Goal: Complete application form

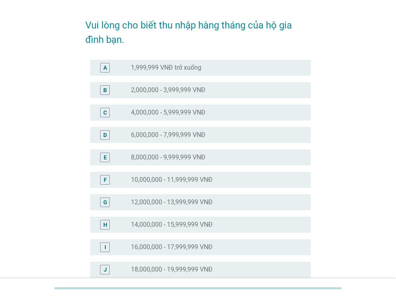
scroll to position [40, 0]
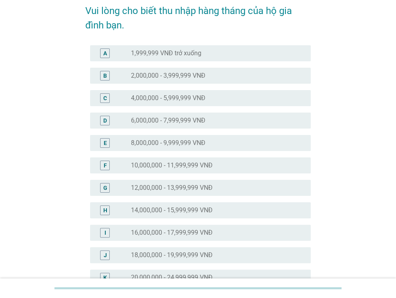
click at [144, 233] on label "16,000,000 - 17,999,999 VNĐ" at bounding box center [172, 233] width 82 height 8
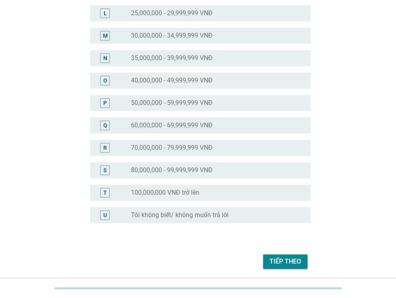
scroll to position [355, 0]
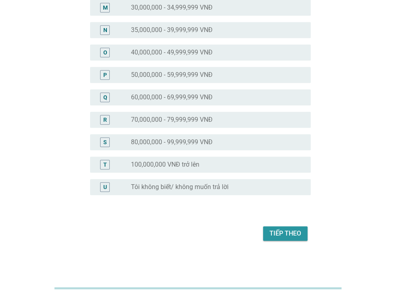
click at [268, 230] on button "Tiếp theo" at bounding box center [285, 233] width 44 height 14
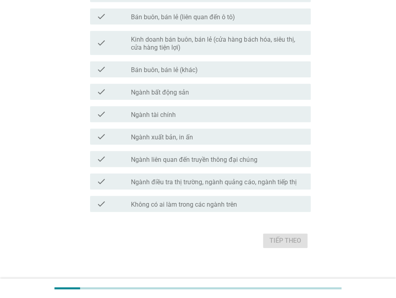
scroll to position [411, 0]
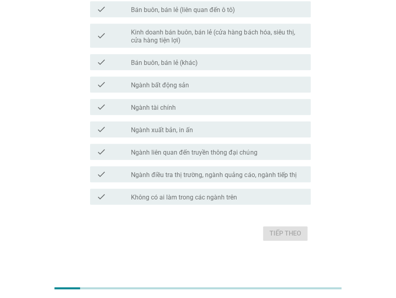
click at [192, 193] on div "check_box_outline_blank Không có ai làm trong các ngành trên" at bounding box center [217, 197] width 173 height 10
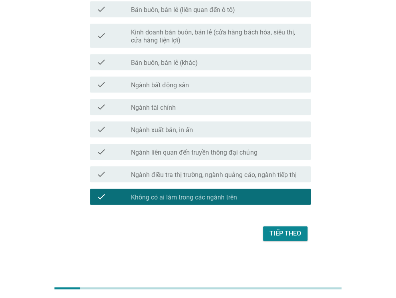
click at [289, 235] on div "Tiếp theo" at bounding box center [285, 234] width 32 height 10
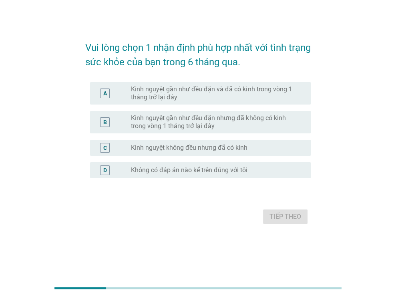
scroll to position [0, 0]
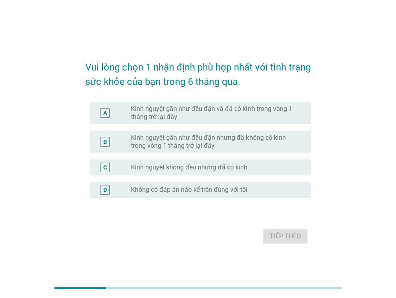
click at [208, 114] on label "Kinh nguyệt gần như đều đặn và đã có kinh trong vòng 1 tháng trở lại đây" at bounding box center [214, 113] width 167 height 16
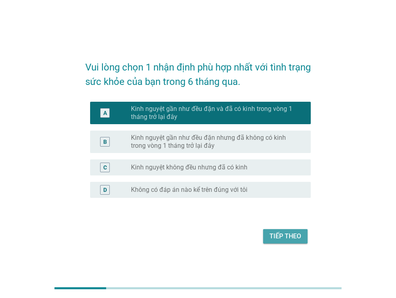
click at [269, 234] on button "Tiếp theo" at bounding box center [285, 236] width 44 height 14
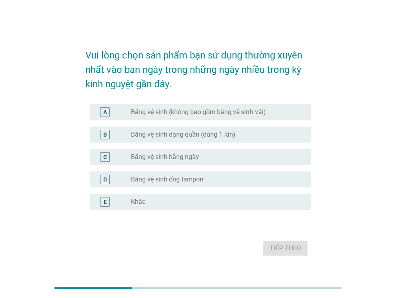
click at [186, 157] on label "Băng vệ sinh hằng ngày" at bounding box center [165, 157] width 68 height 8
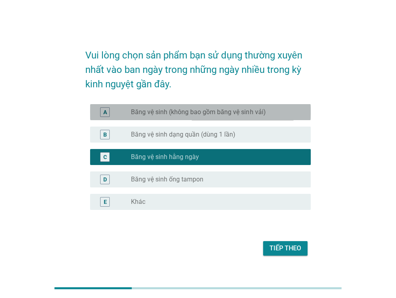
click at [253, 112] on label "Băng vệ sinh (không bao gồm băng vệ sinh vải)" at bounding box center [198, 112] width 134 height 8
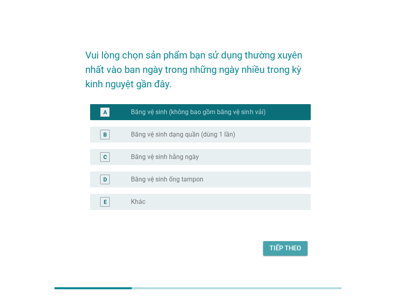
click at [290, 248] on div "Tiếp theo" at bounding box center [285, 248] width 32 height 10
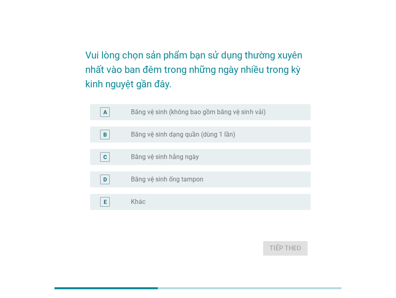
drag, startPoint x: 191, startPoint y: 133, endPoint x: 207, endPoint y: 134, distance: 15.7
click at [191, 133] on label "Băng vệ sinh dạng quần (dùng 1 lần)" at bounding box center [183, 134] width 104 height 8
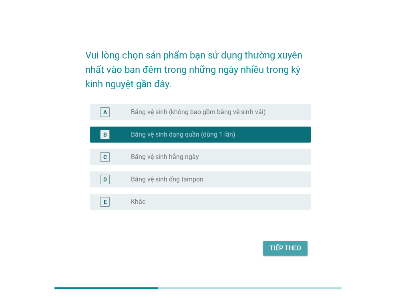
click at [284, 245] on div "Tiếp theo" at bounding box center [285, 248] width 32 height 10
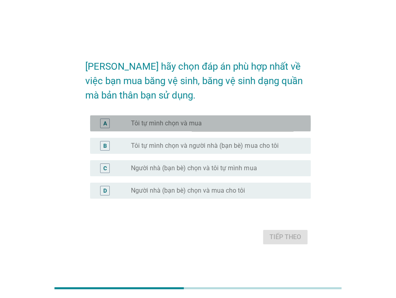
click at [176, 120] on label "Tôi tự mình chọn và mua" at bounding box center [166, 123] width 71 height 8
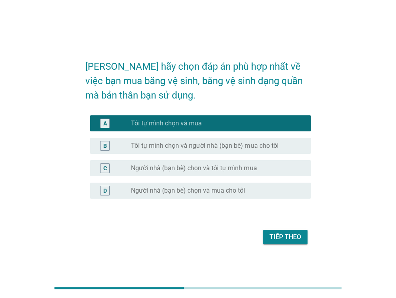
click at [288, 238] on div "Tiếp theo" at bounding box center [285, 237] width 32 height 10
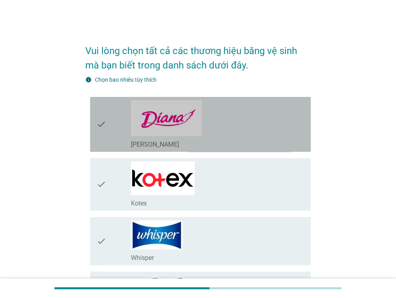
click at [234, 130] on div "check_box_outline_blank [PERSON_NAME]" at bounding box center [217, 124] width 173 height 48
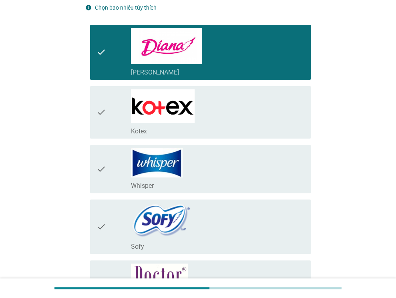
scroll to position [160, 0]
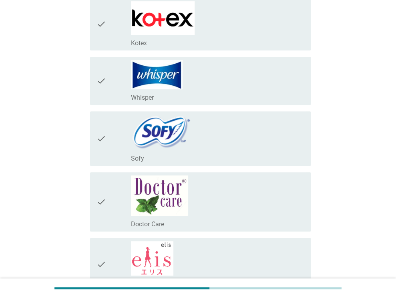
click at [237, 82] on div "check_box_outline_blank Whisper" at bounding box center [217, 81] width 173 height 42
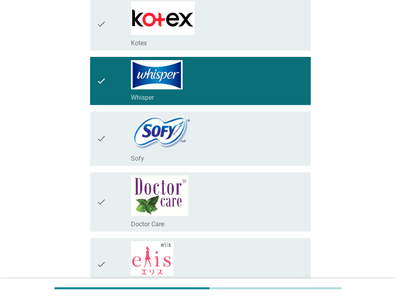
click at [243, 41] on div "check_box_outline_blank Kotex" at bounding box center [217, 43] width 173 height 10
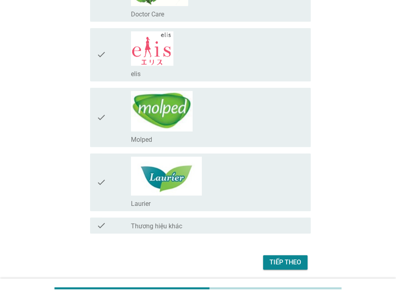
scroll to position [397, 0]
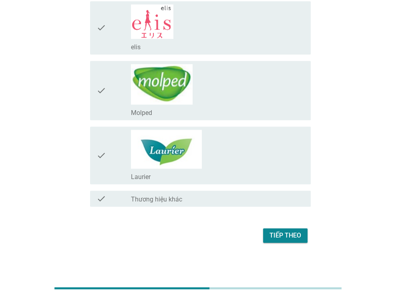
click at [266, 159] on div "check_box_outline_blank Laurier" at bounding box center [217, 155] width 173 height 51
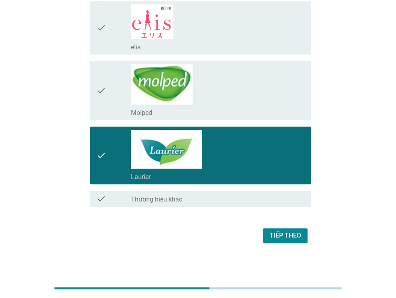
click at [278, 232] on div "Tiếp theo" at bounding box center [285, 236] width 32 height 10
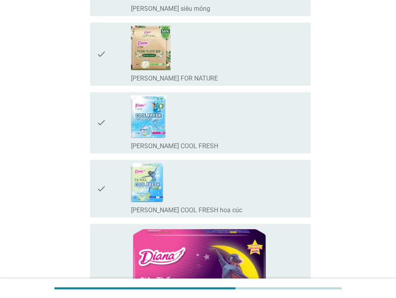
scroll to position [0, 0]
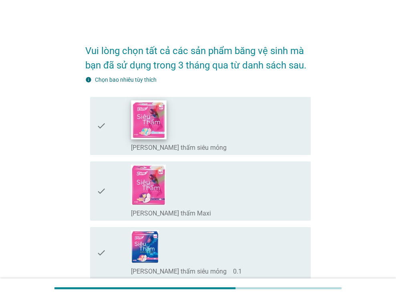
click at [157, 139] on img at bounding box center [148, 119] width 35 height 39
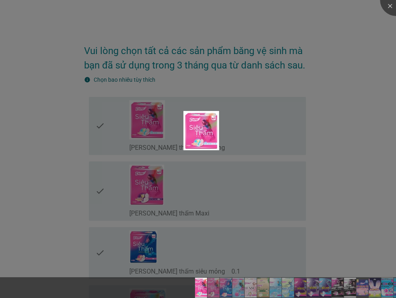
click at [343, 60] on div at bounding box center [198, 149] width 396 height 298
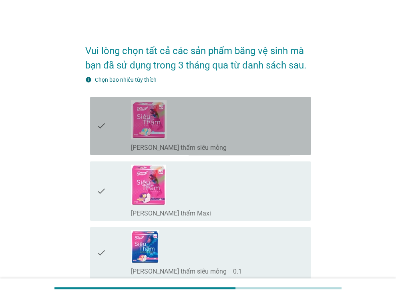
click at [102, 119] on icon "check" at bounding box center [101, 126] width 10 height 52
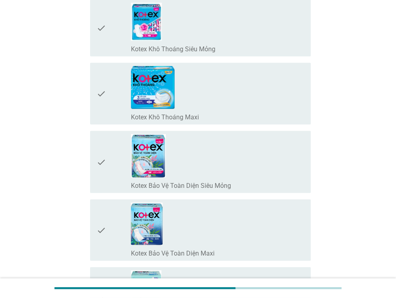
scroll to position [1561, 0]
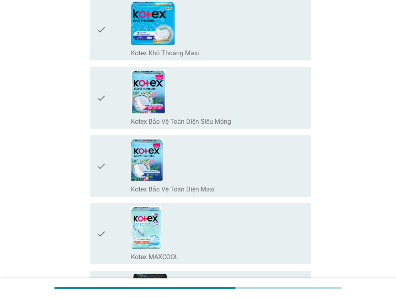
click at [273, 116] on div "check_box_outline_blank Kotex Bảo Vệ Toàn Diện Siêu Mỏng" at bounding box center [217, 121] width 173 height 10
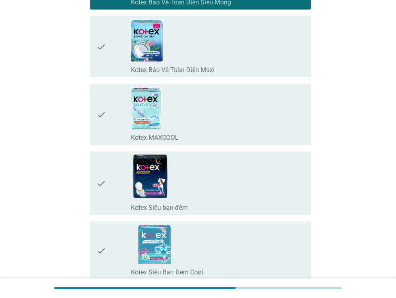
scroll to position [1681, 0]
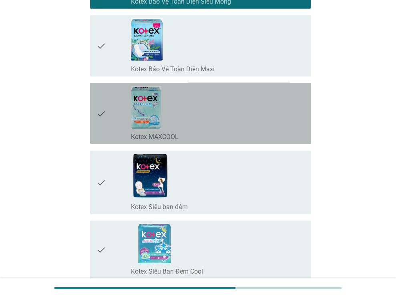
click at [298, 108] on div "check_box_outline_blank Kotex MAXCOOL" at bounding box center [217, 113] width 173 height 55
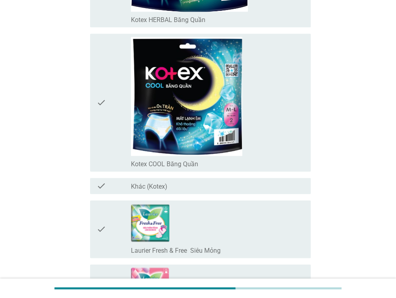
scroll to position [2762, 0]
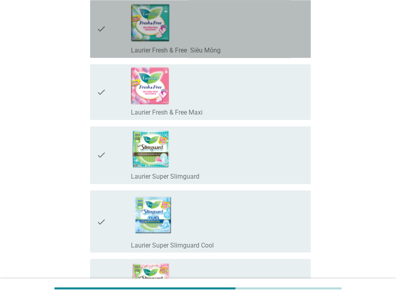
click at [263, 34] on div "check_box_outline_blank Laurier Fresh & Free Siêu Mỏng" at bounding box center [217, 28] width 173 height 51
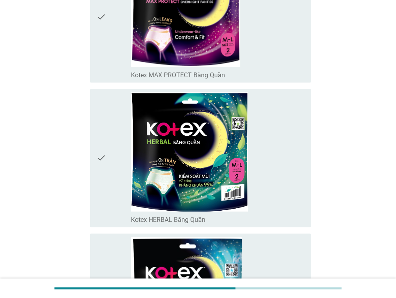
scroll to position [2362, 0]
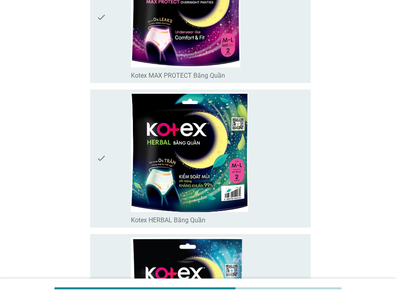
click at [284, 132] on div "check_box_outline_blank Kotex HERBAL Băng Quần" at bounding box center [217, 158] width 173 height 132
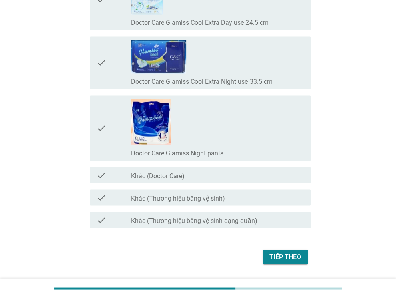
scroll to position [6764, 0]
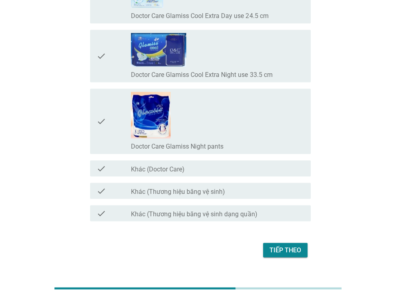
click at [275, 245] on div "Tiếp theo" at bounding box center [285, 250] width 32 height 10
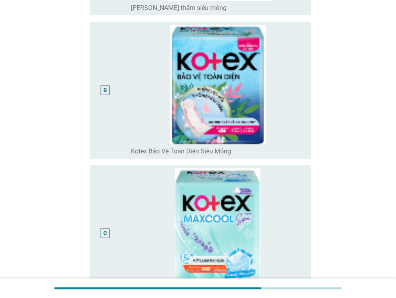
scroll to position [360, 0]
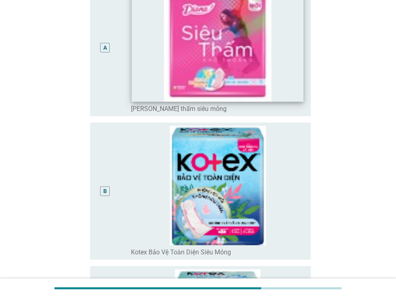
click at [280, 86] on img at bounding box center [217, 42] width 171 height 118
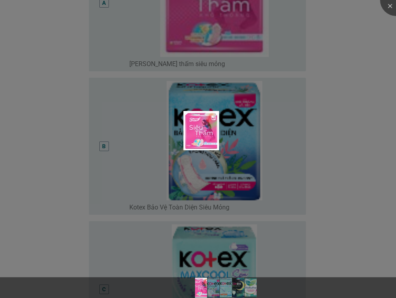
scroll to position [200, 0]
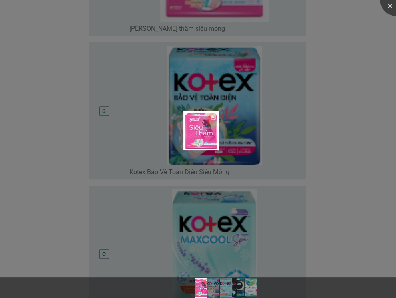
click at [324, 62] on div at bounding box center [198, 149] width 396 height 298
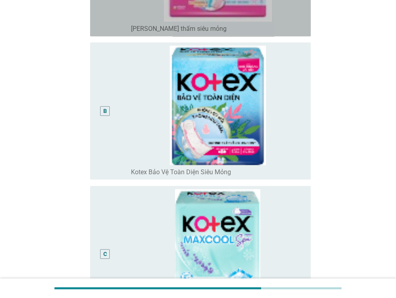
click at [287, 28] on div "radio_button_unchecked [PERSON_NAME] thấm siêu mỏng" at bounding box center [214, 29] width 167 height 8
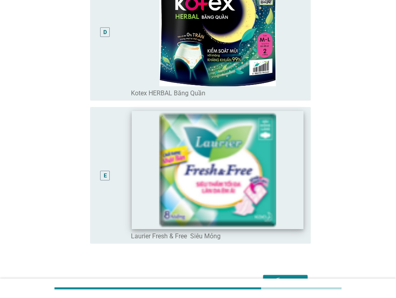
scroll to position [614, 0]
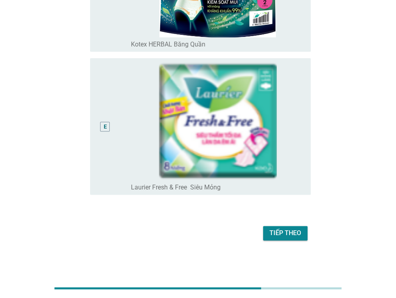
click at [300, 231] on div "Tiếp theo" at bounding box center [285, 233] width 32 height 10
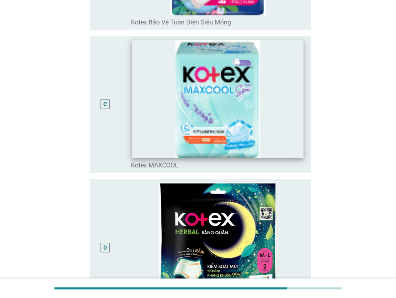
scroll to position [400, 0]
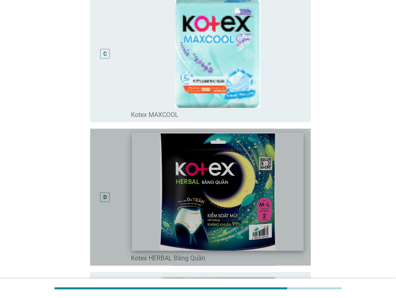
click at [282, 195] on img at bounding box center [217, 191] width 171 height 118
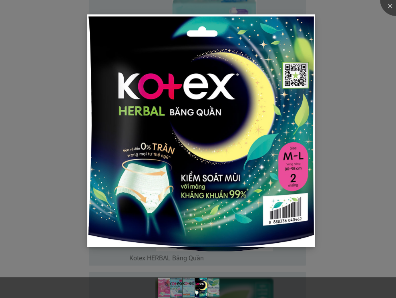
click at [303, 178] on img at bounding box center [200, 130] width 227 height 232
click at [332, 169] on div at bounding box center [198, 149] width 396 height 298
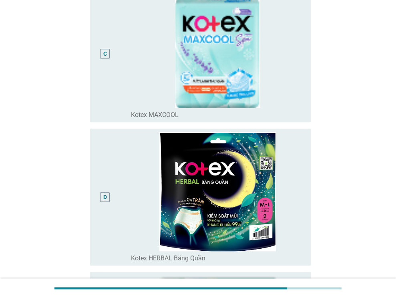
click at [109, 235] on div "D" at bounding box center [104, 197] width 17 height 130
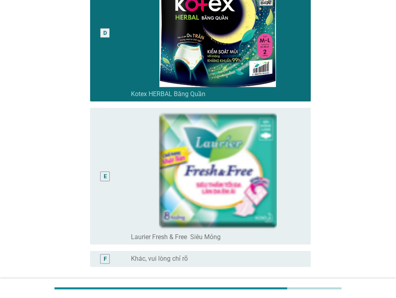
scroll to position [636, 0]
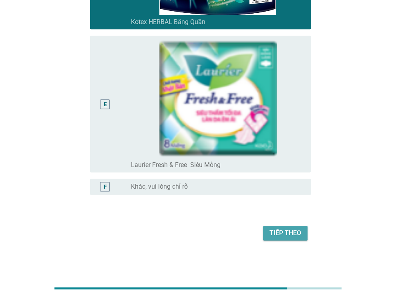
click at [301, 234] on div "Tiếp theo" at bounding box center [285, 233] width 32 height 10
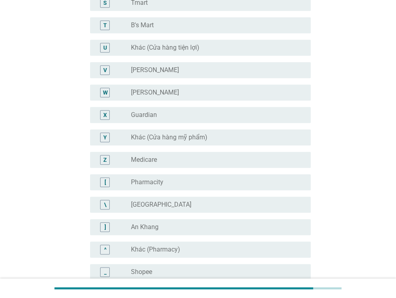
scroll to position [480, 0]
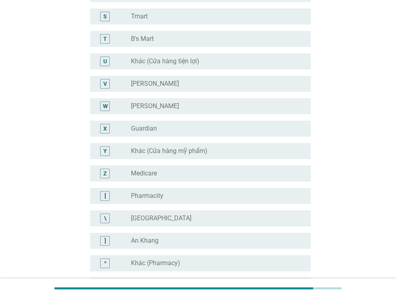
click at [195, 57] on label "Khác (Cửa hàng tiện lợi)" at bounding box center [165, 61] width 68 height 8
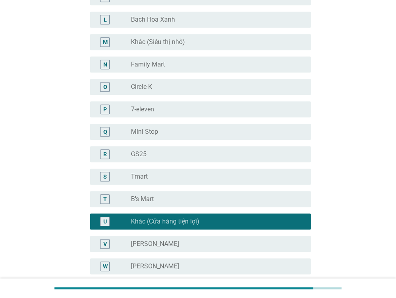
scroll to position [280, 0]
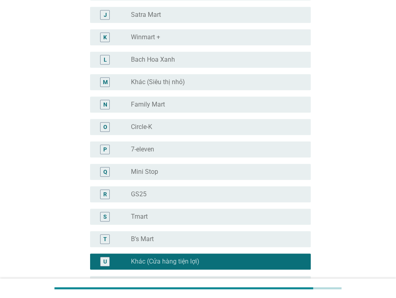
click at [173, 76] on div "M radio_button_unchecked Khác (Siêu thị nhỏ)" at bounding box center [200, 82] width 221 height 16
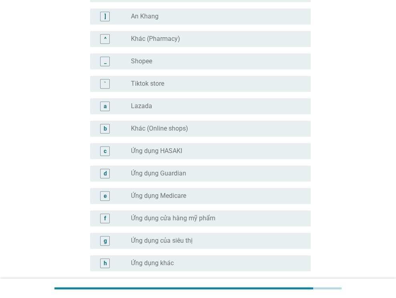
scroll to position [781, 0]
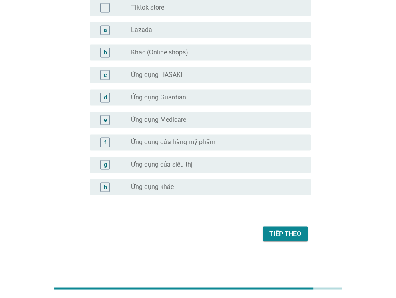
click at [295, 234] on div "Tiếp theo" at bounding box center [285, 234] width 32 height 10
